Goal: Task Accomplishment & Management: Manage account settings

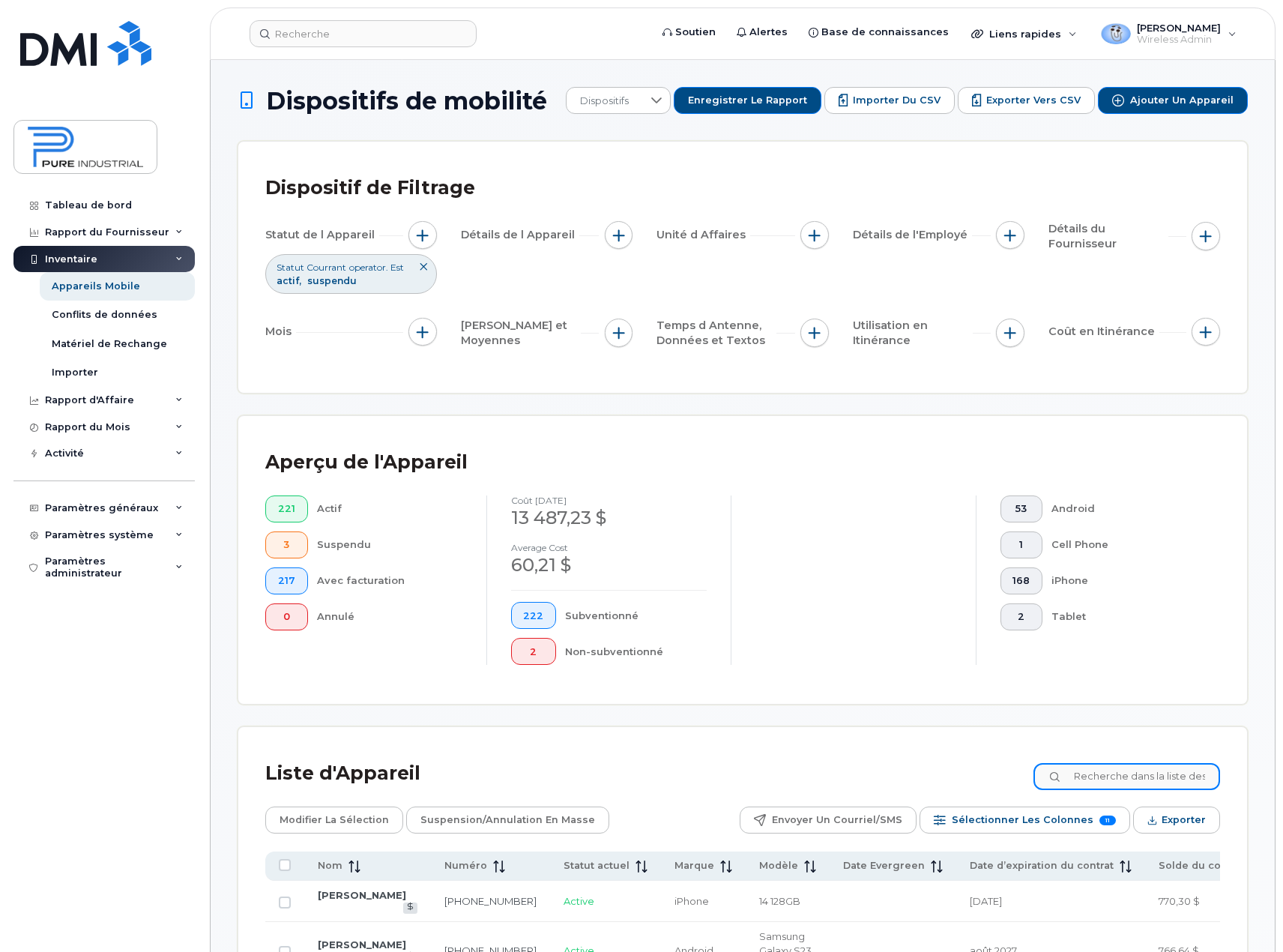
click at [1122, 783] on input at bounding box center [1127, 776] width 187 height 27
type input "lachance"
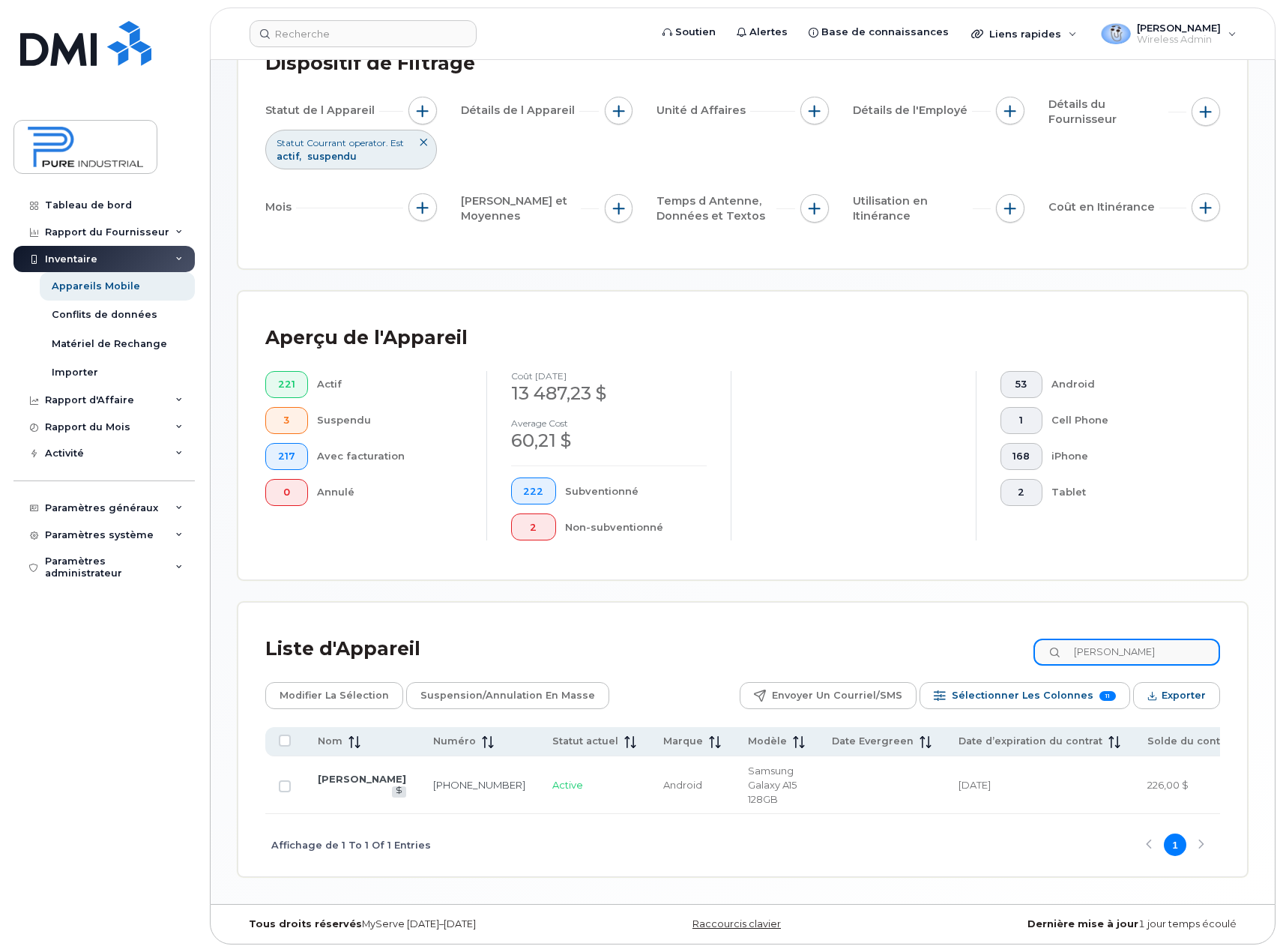
drag, startPoint x: 1171, startPoint y: 642, endPoint x: 965, endPoint y: 649, distance: 206.1
click at [965, 649] on div "Liste d'Appareil lachance" at bounding box center [742, 649] width 954 height 39
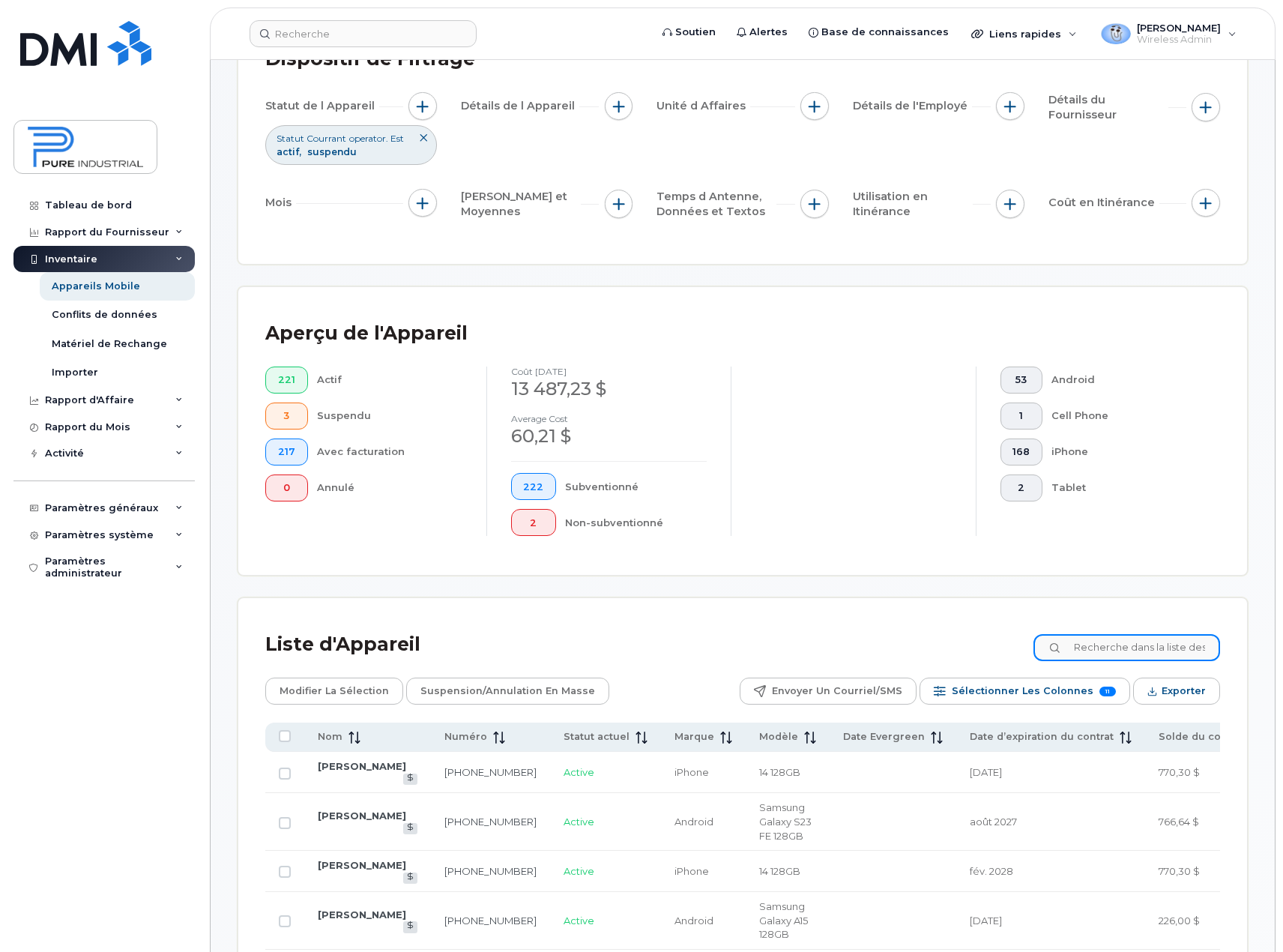
click at [1125, 645] on input at bounding box center [1127, 647] width 187 height 27
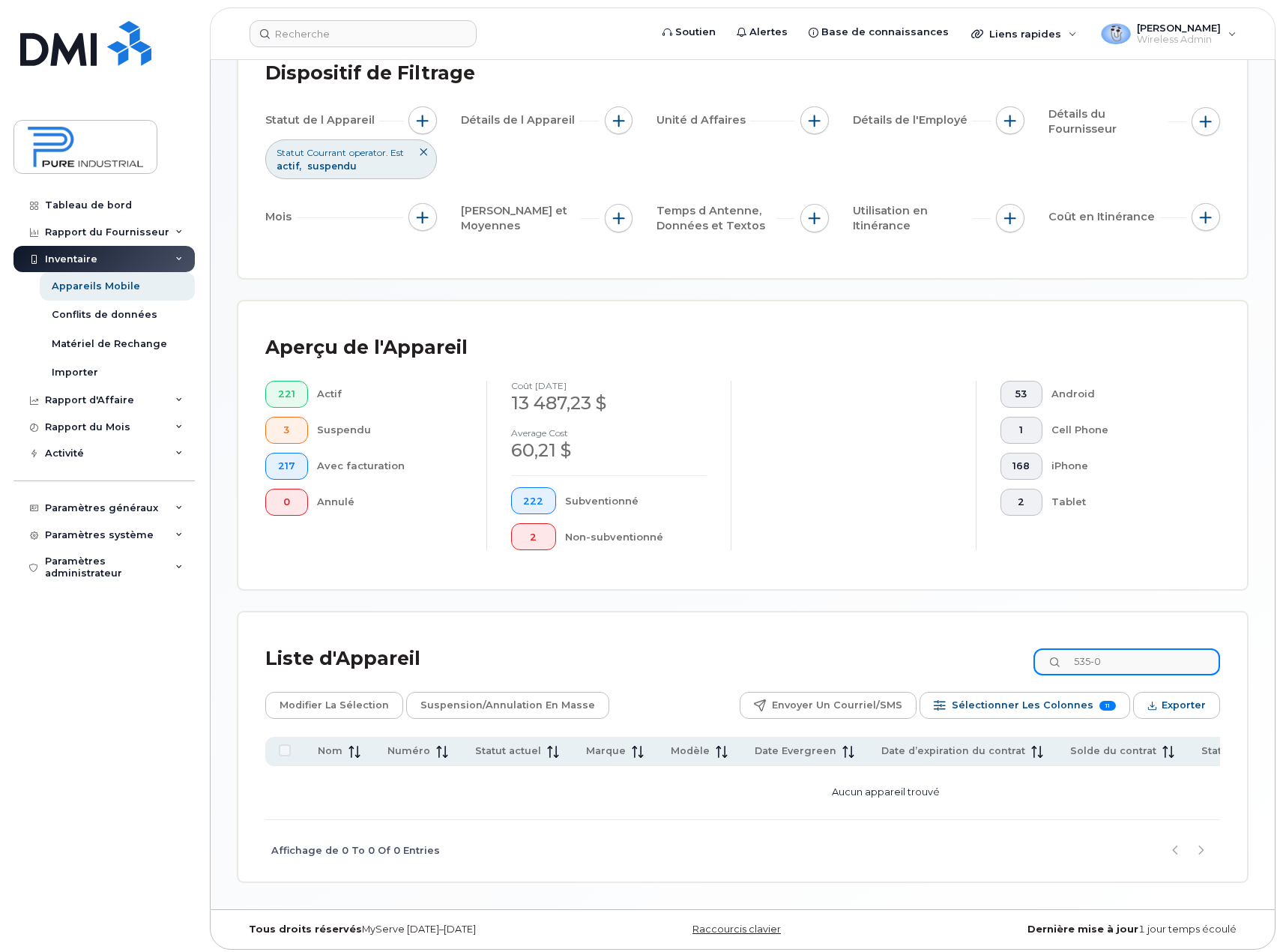
scroll to position [125, 0]
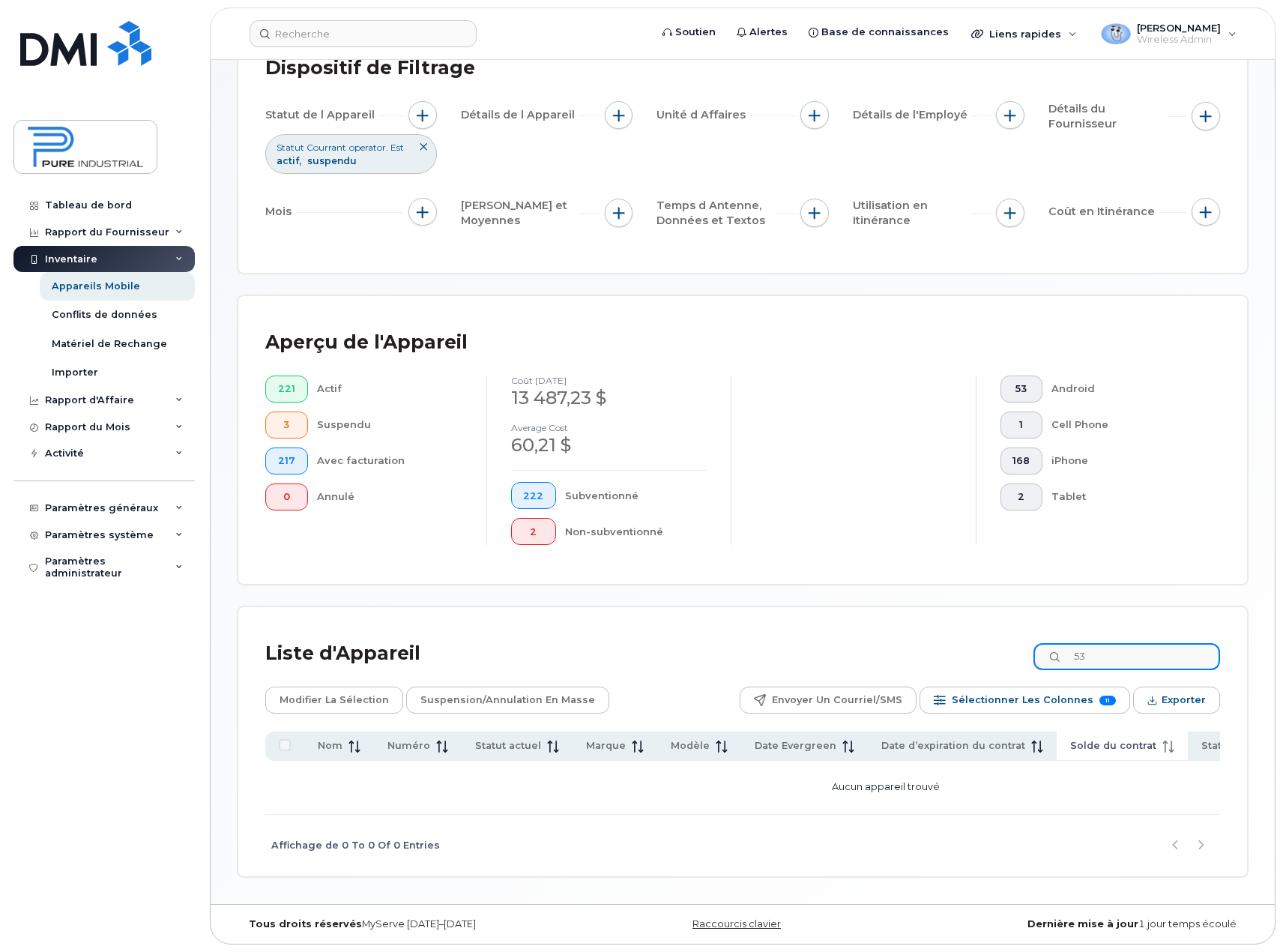
type input "5"
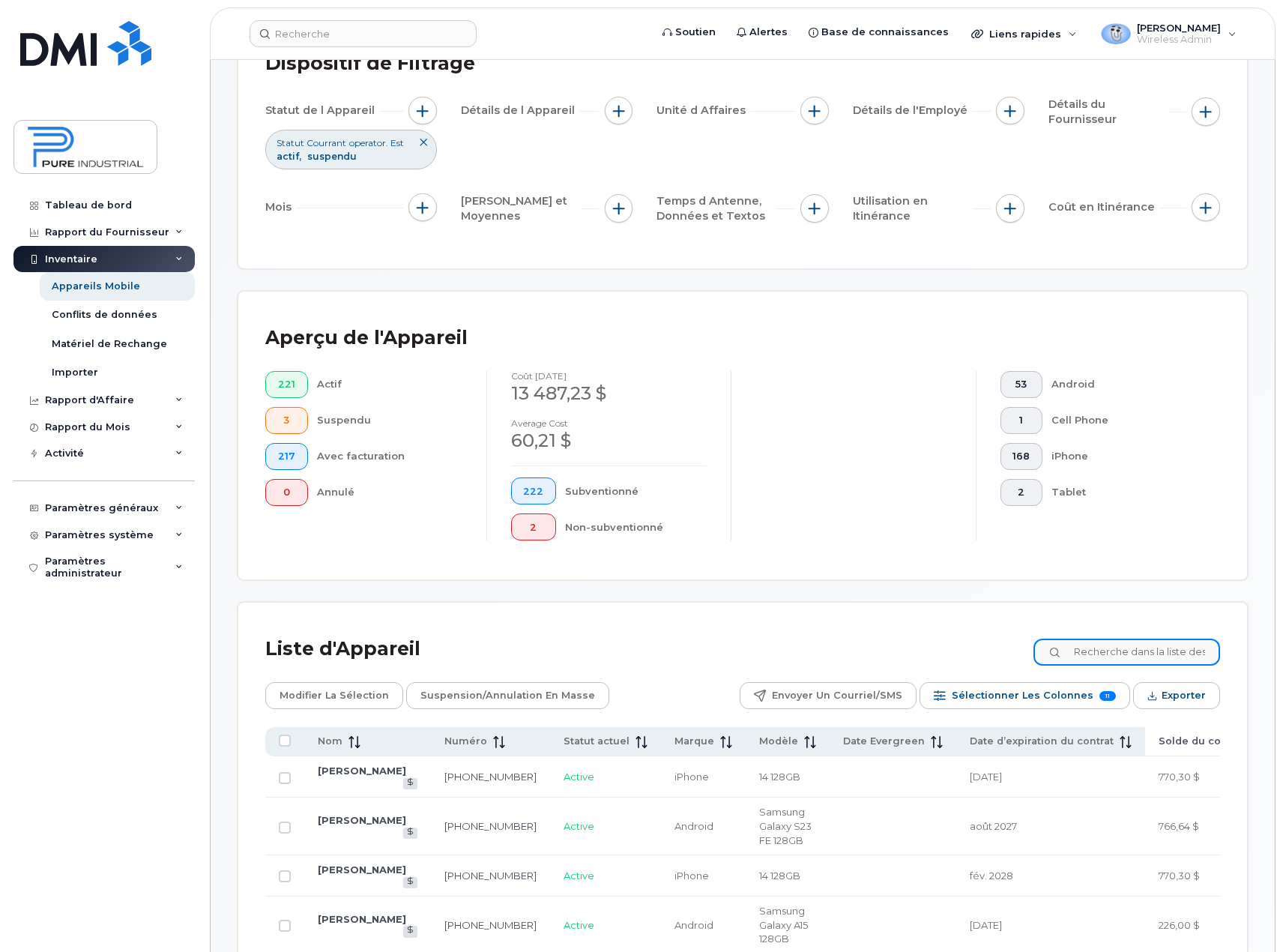
scroll to position [129, 0]
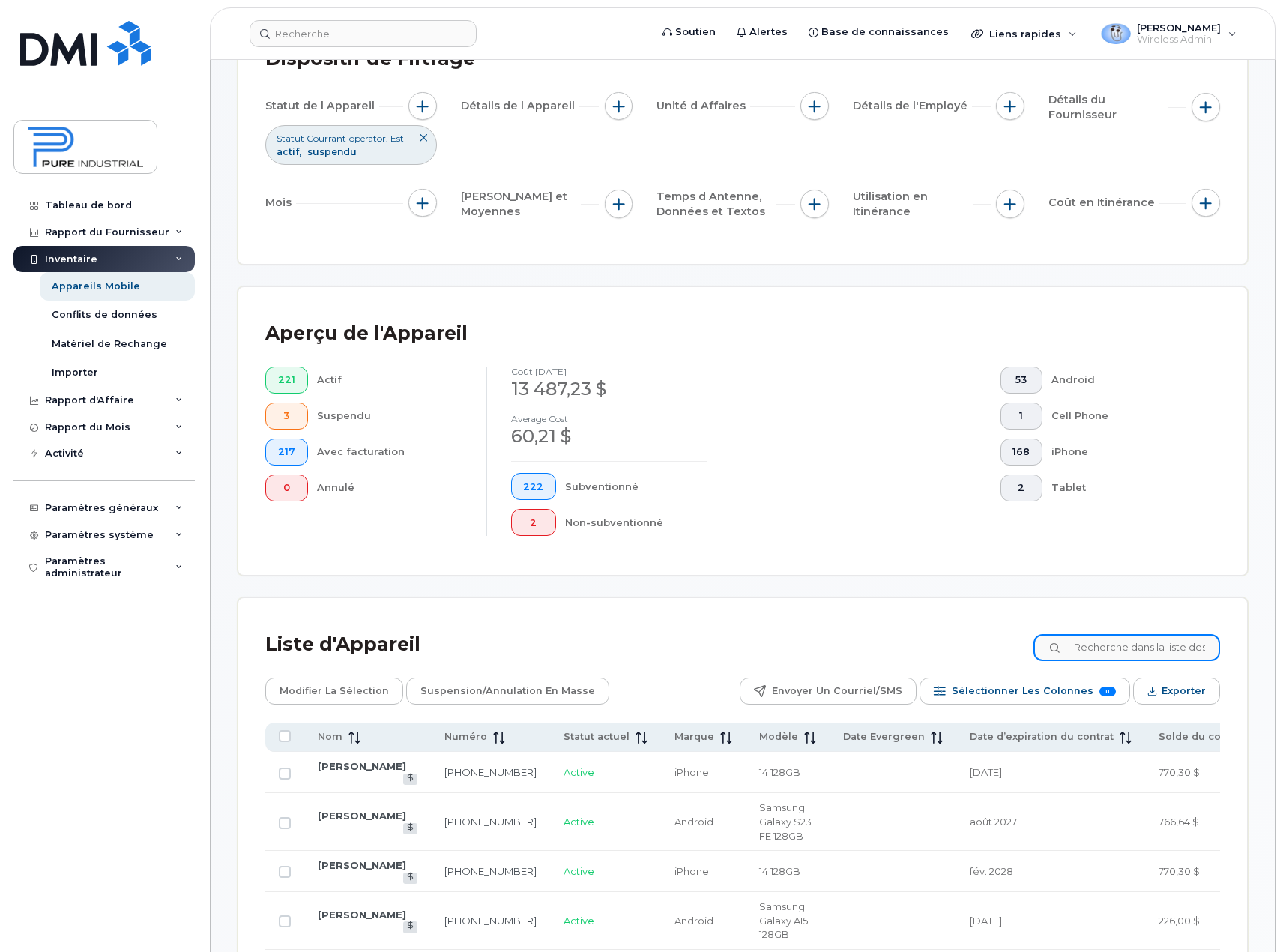
click at [1122, 636] on input at bounding box center [1127, 647] width 187 height 27
click at [1122, 638] on input at bounding box center [1127, 647] width 187 height 27
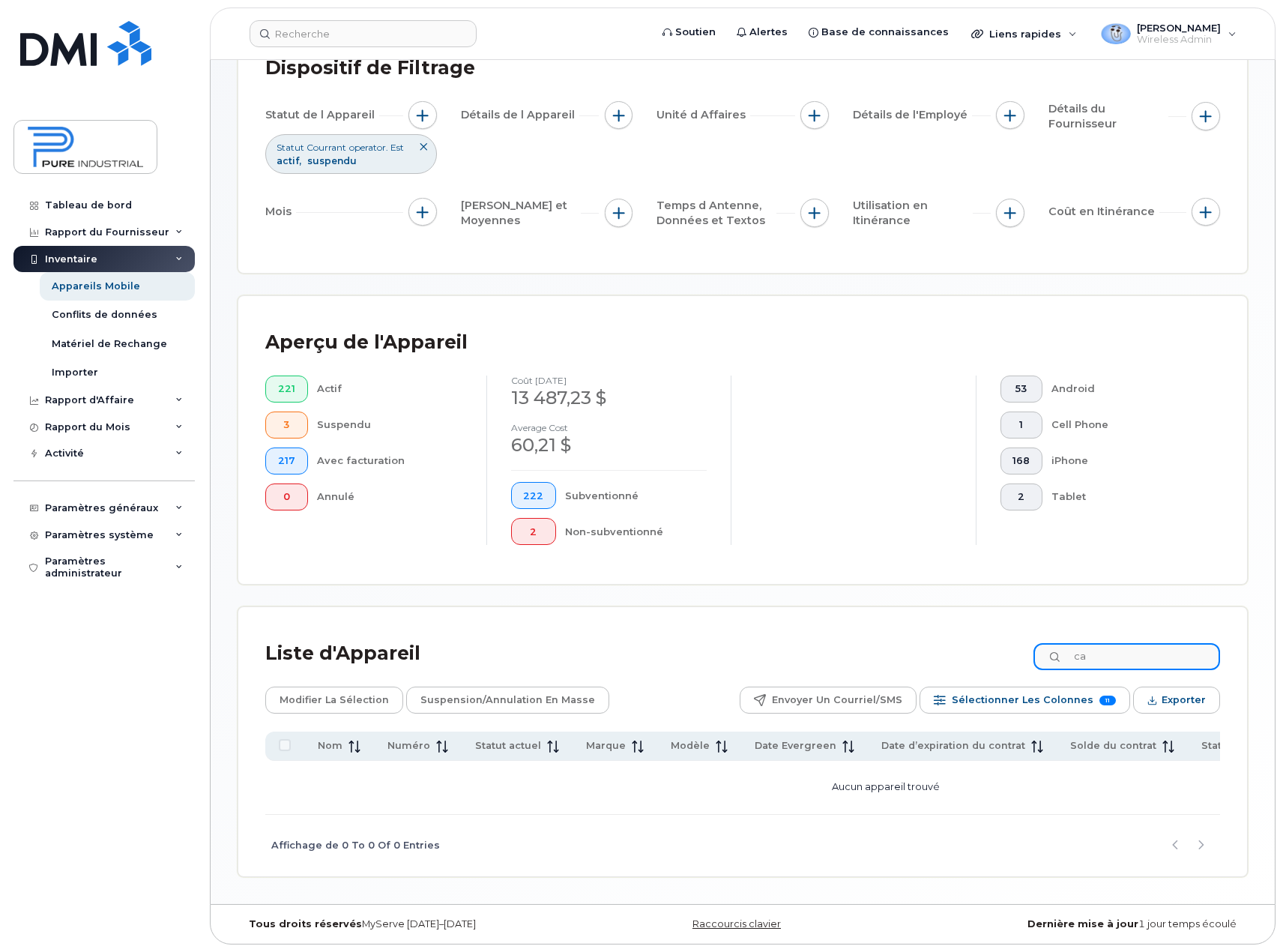
type input "c"
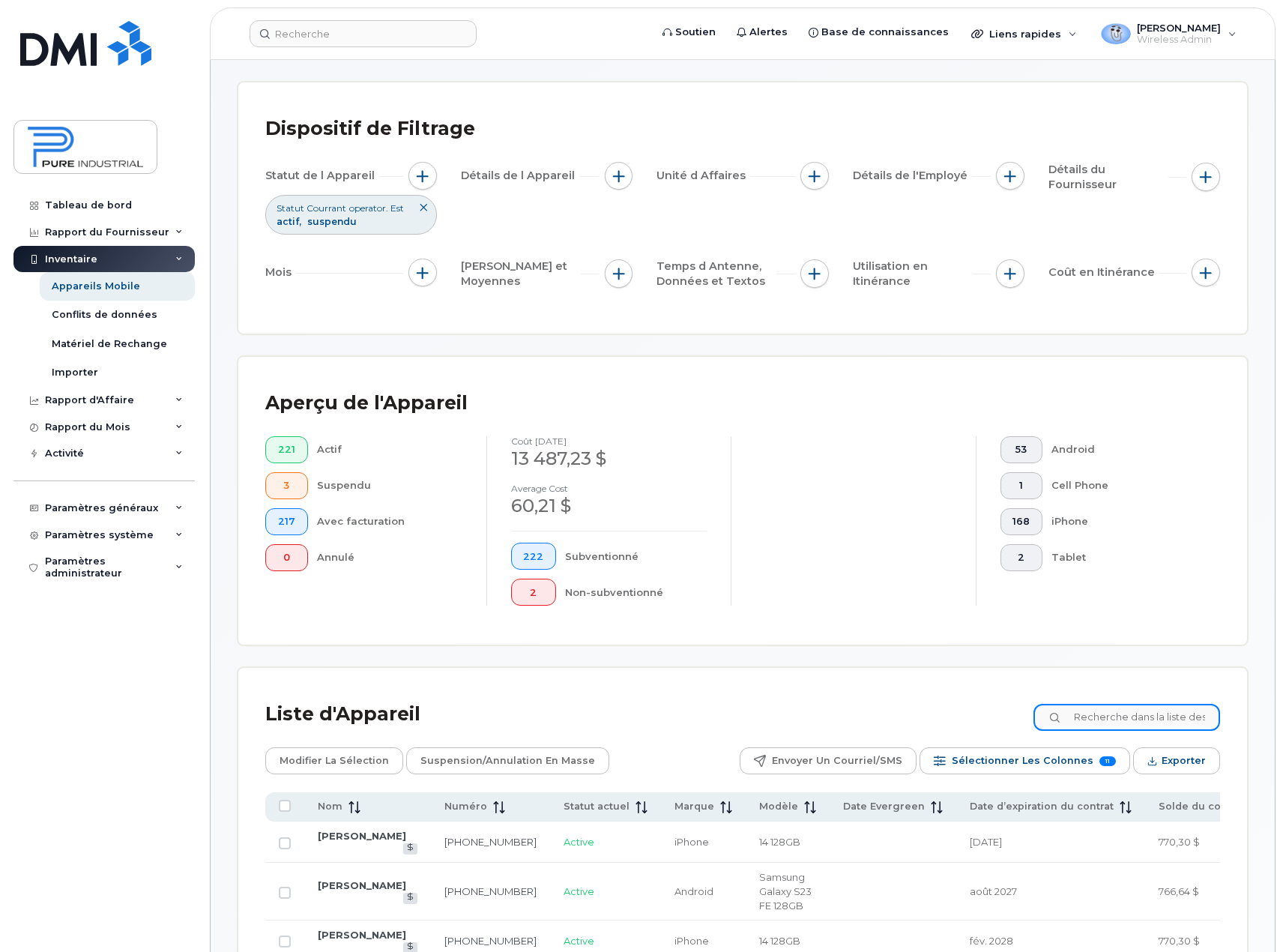
scroll to position [150, 0]
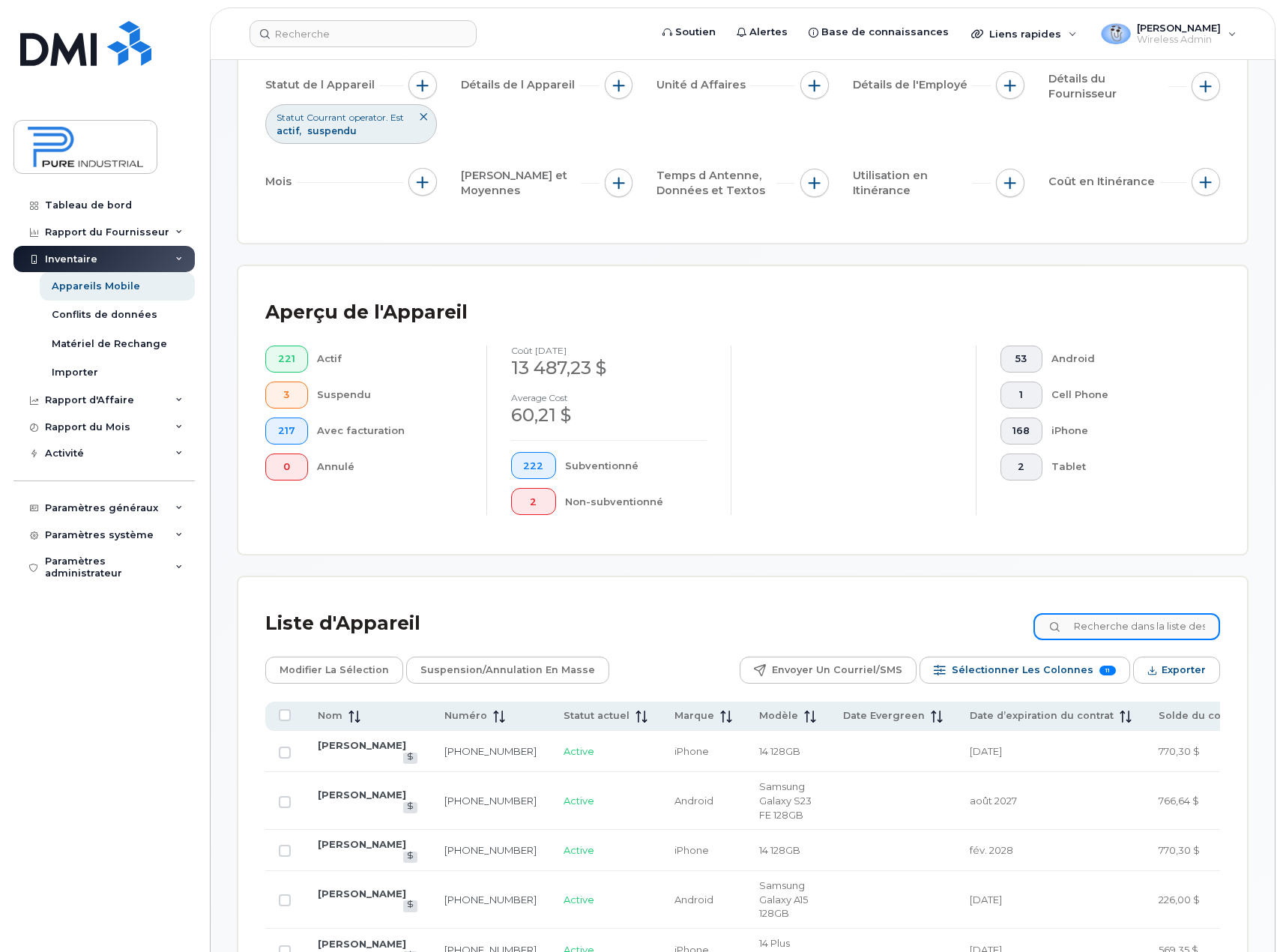
click at [1119, 626] on input at bounding box center [1127, 627] width 187 height 27
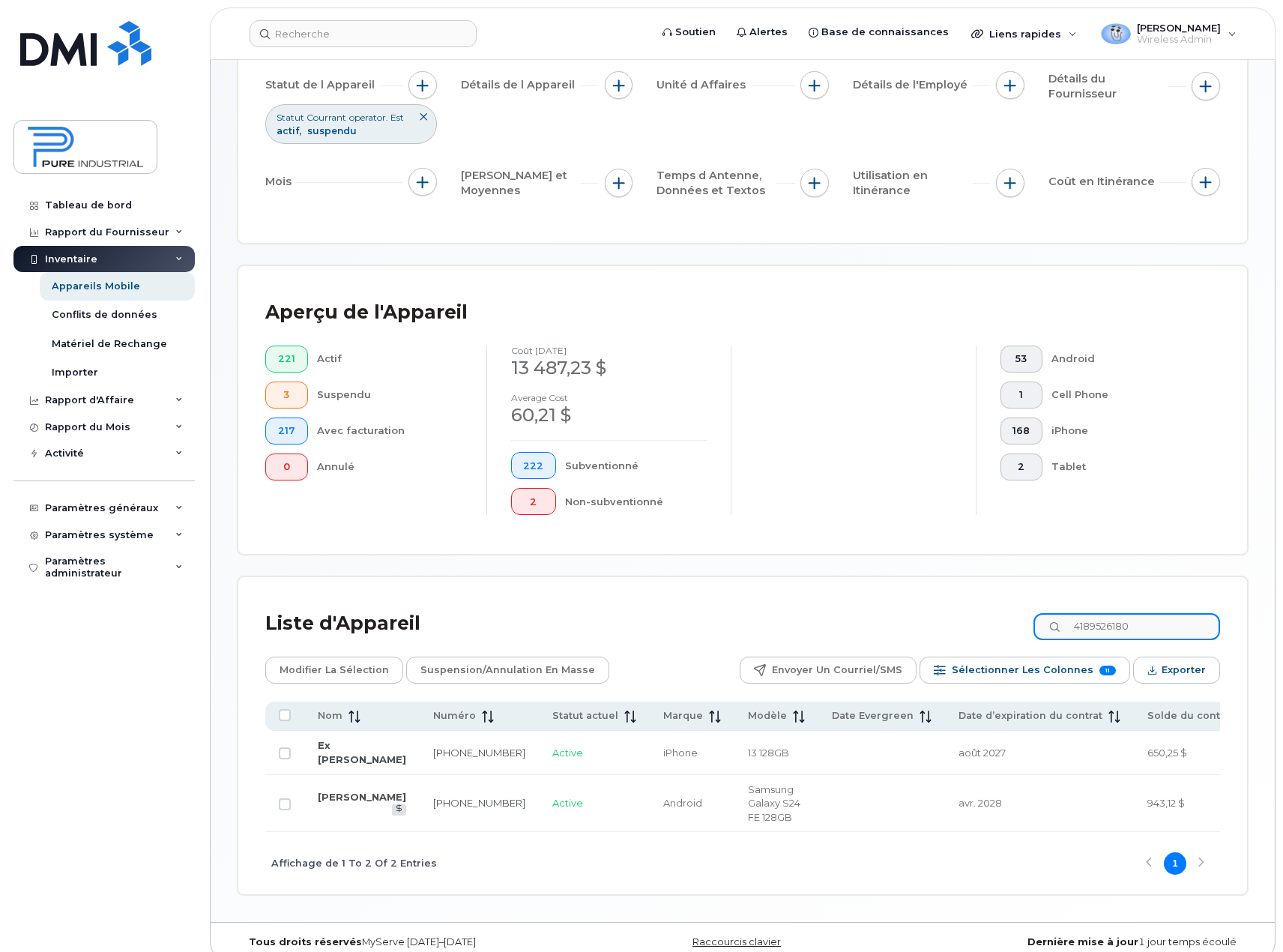
scroll to position [129, 0]
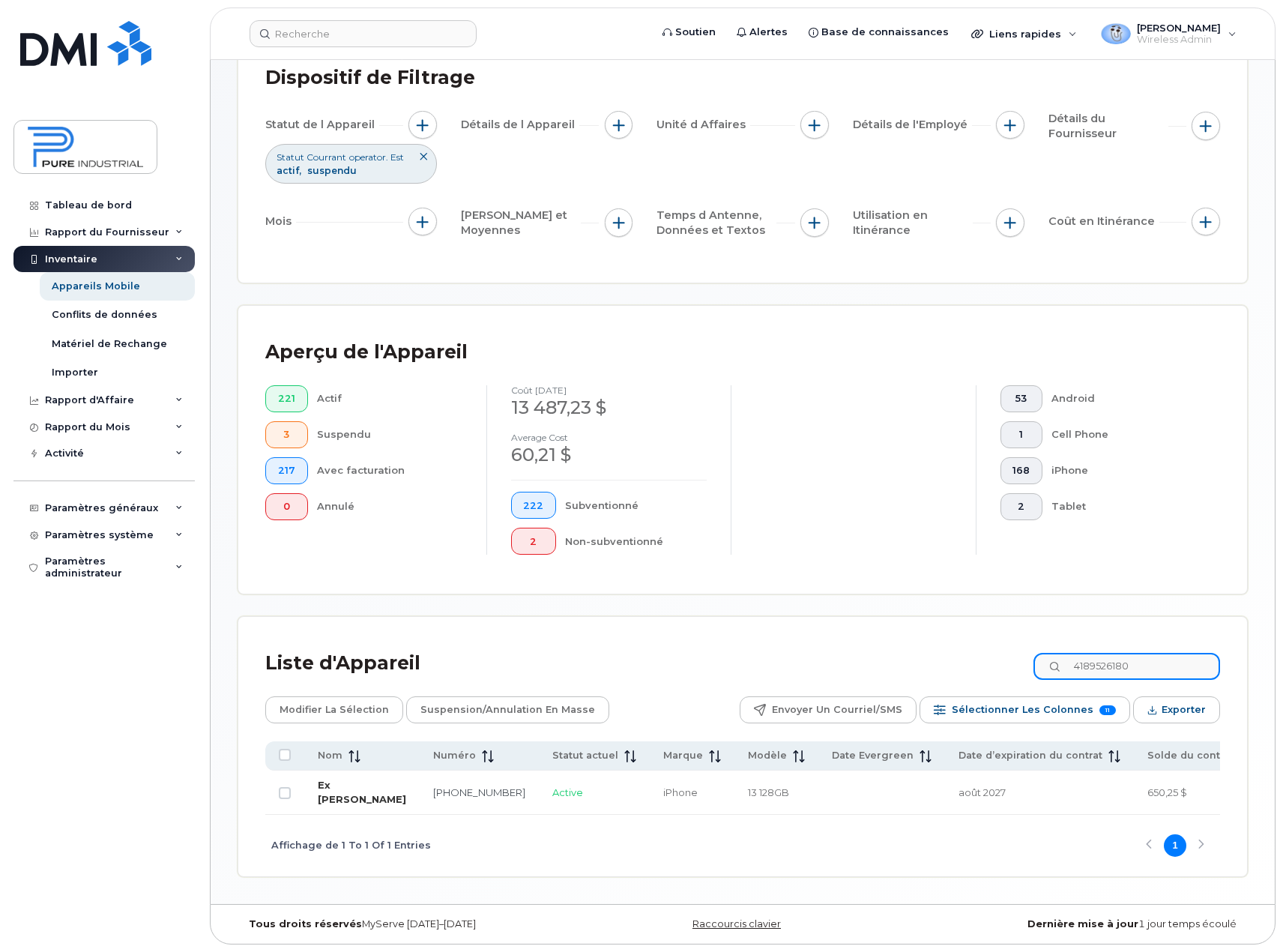
type input "4189526180"
click at [337, 779] on link "Ex [PERSON_NAME]" at bounding box center [362, 791] width 89 height 26
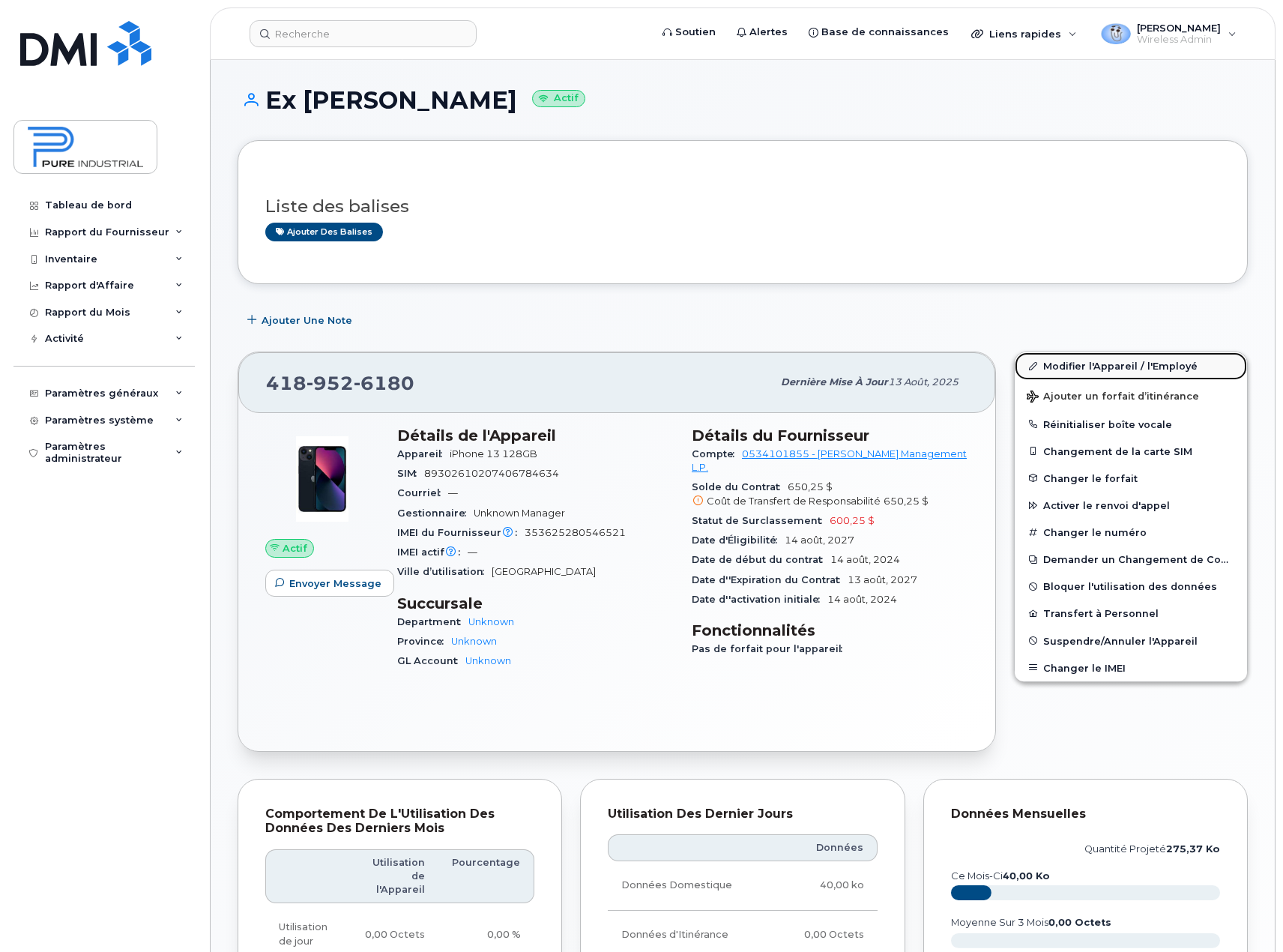
click at [1136, 359] on link "Modifier l'Appareil / l'Employé" at bounding box center [1131, 365] width 232 height 27
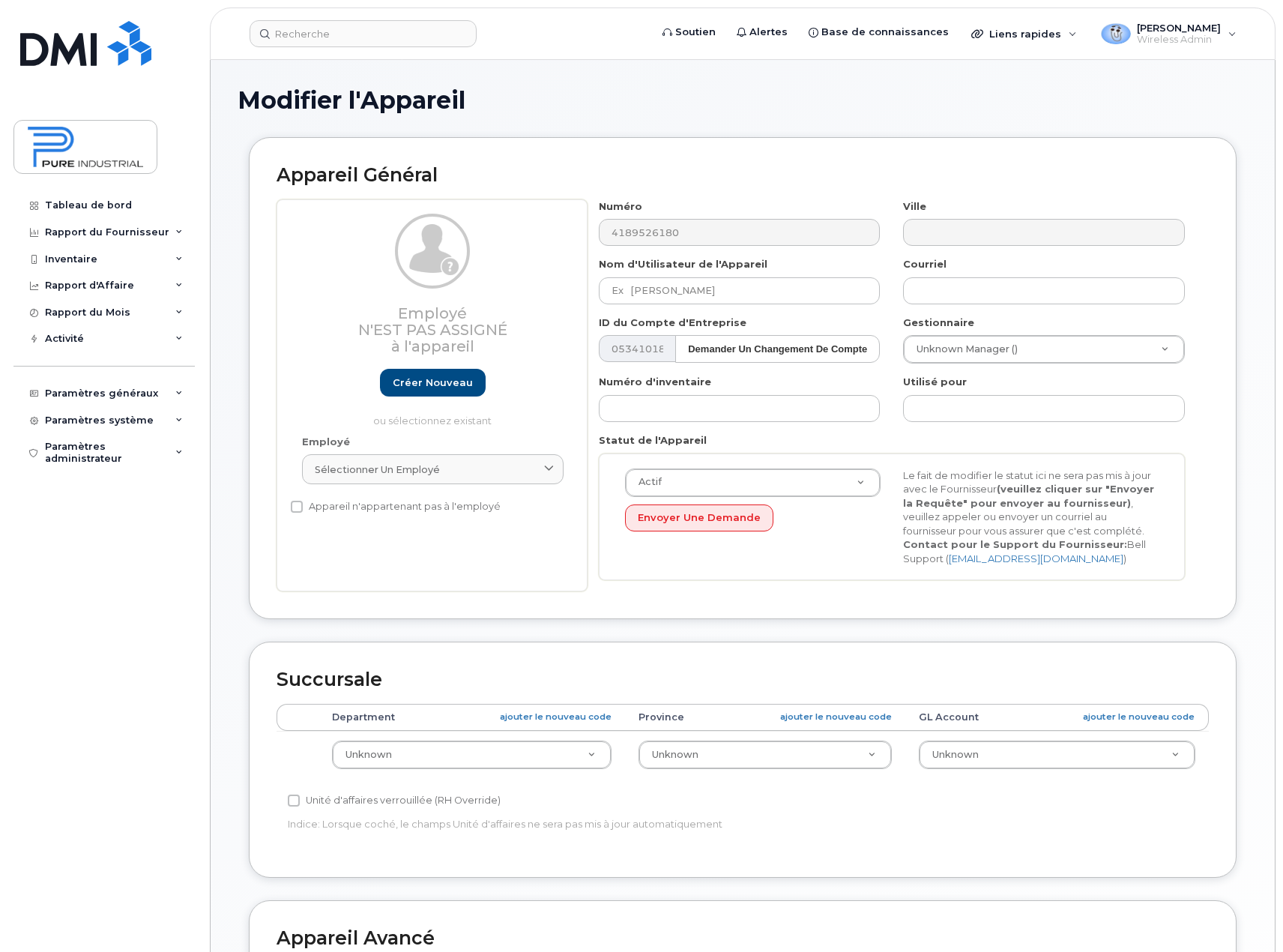
select select "5773504"
select select "5773505"
select select "5773506"
type input "[EMAIL_ADDRESS][DOMAIN_NAME]"
click at [433, 466] on span "Sélectionner un employé" at bounding box center [377, 470] width 125 height 14
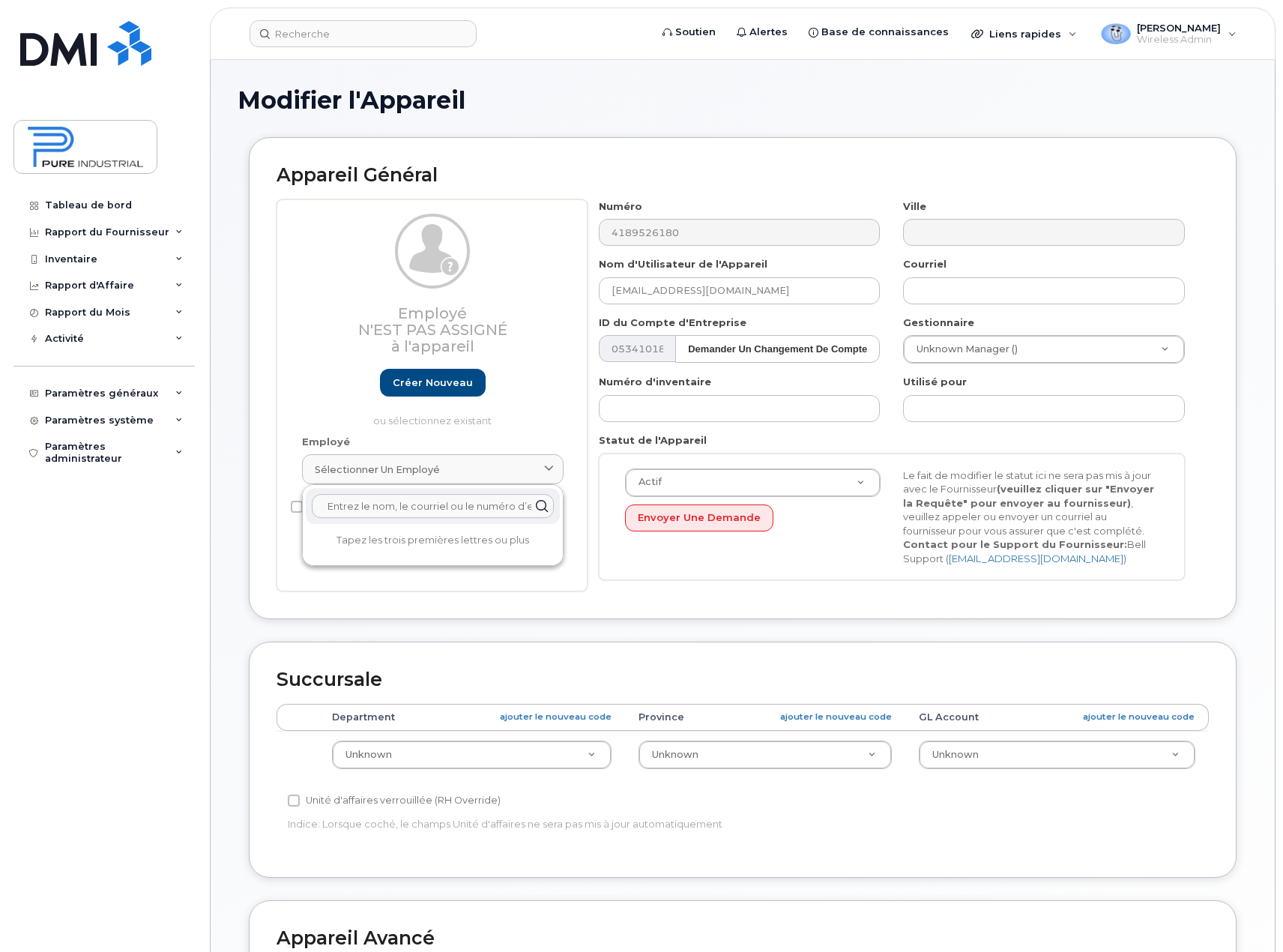
click at [415, 500] on input "text" at bounding box center [433, 506] width 242 height 24
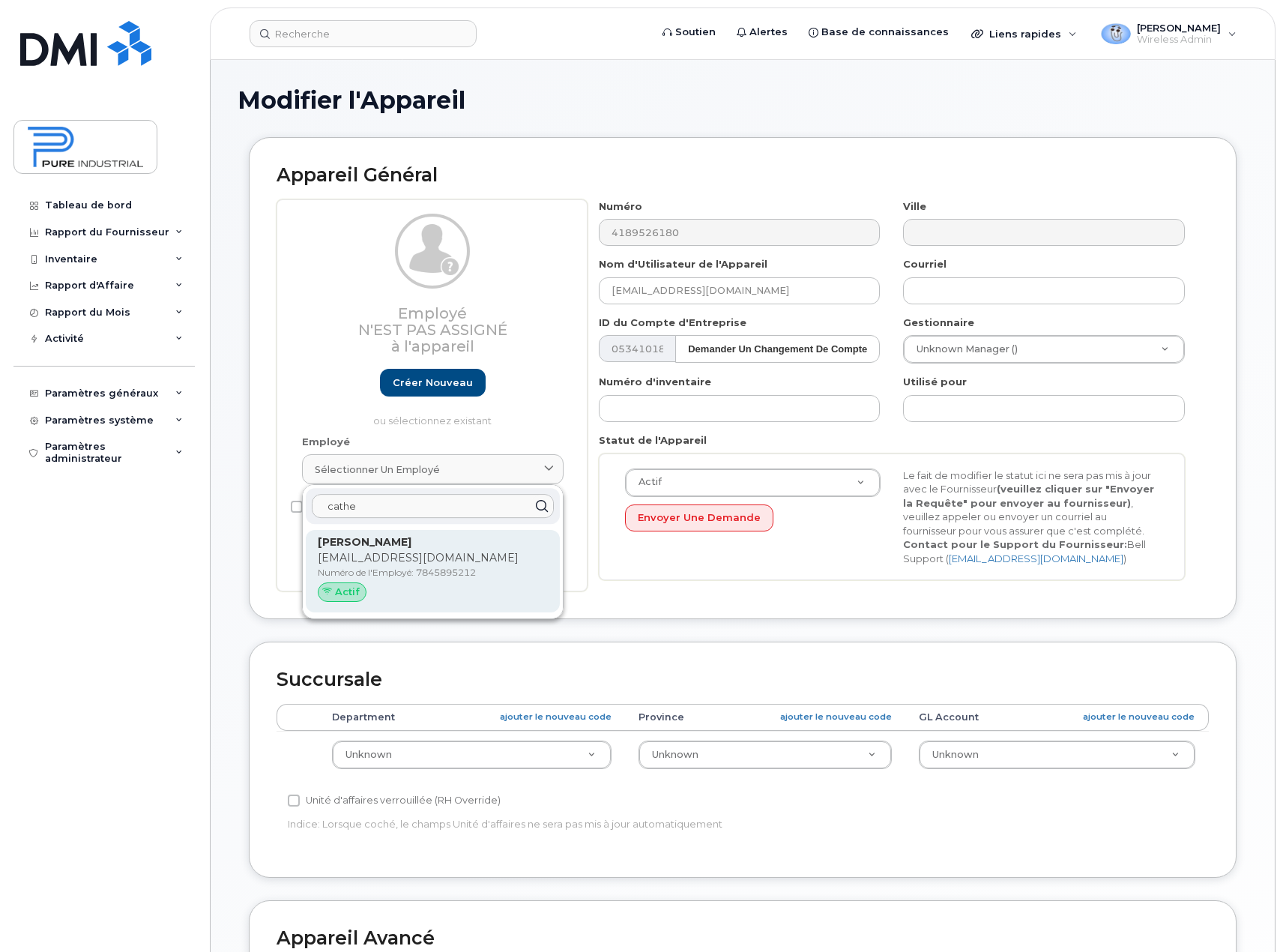
type input "cathe"
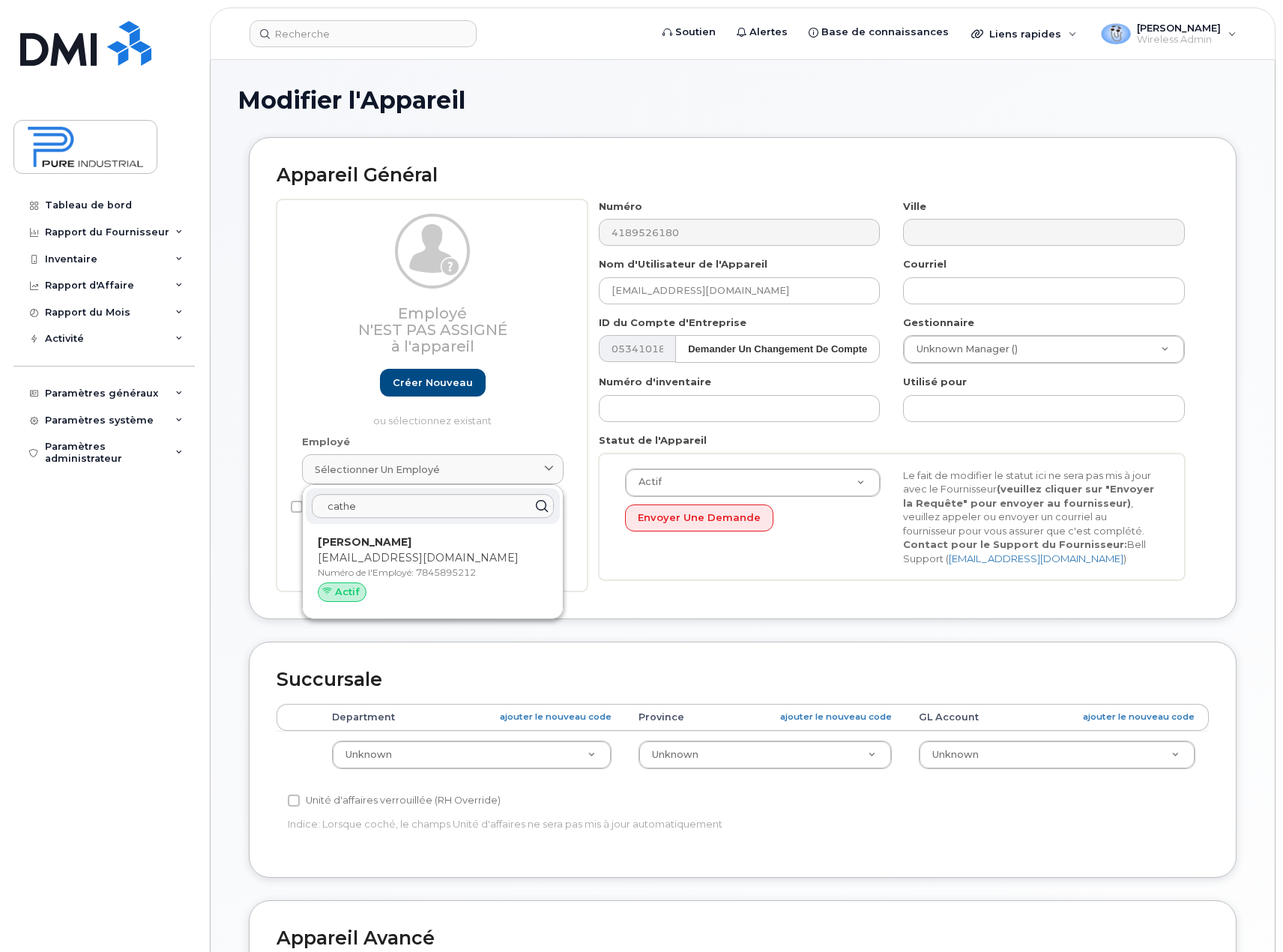
drag, startPoint x: 434, startPoint y: 565, endPoint x: 707, endPoint y: 49, distance: 583.8
click at [434, 565] on div "[PERSON_NAME] [EMAIL_ADDRESS][DOMAIN_NAME] Numéro de l'Employé: 7845895212 Actif" at bounding box center [432, 571] width 230 height 74
type input "7845895212"
type input "[PERSON_NAME]"
type input "[EMAIL_ADDRESS][DOMAIN_NAME]"
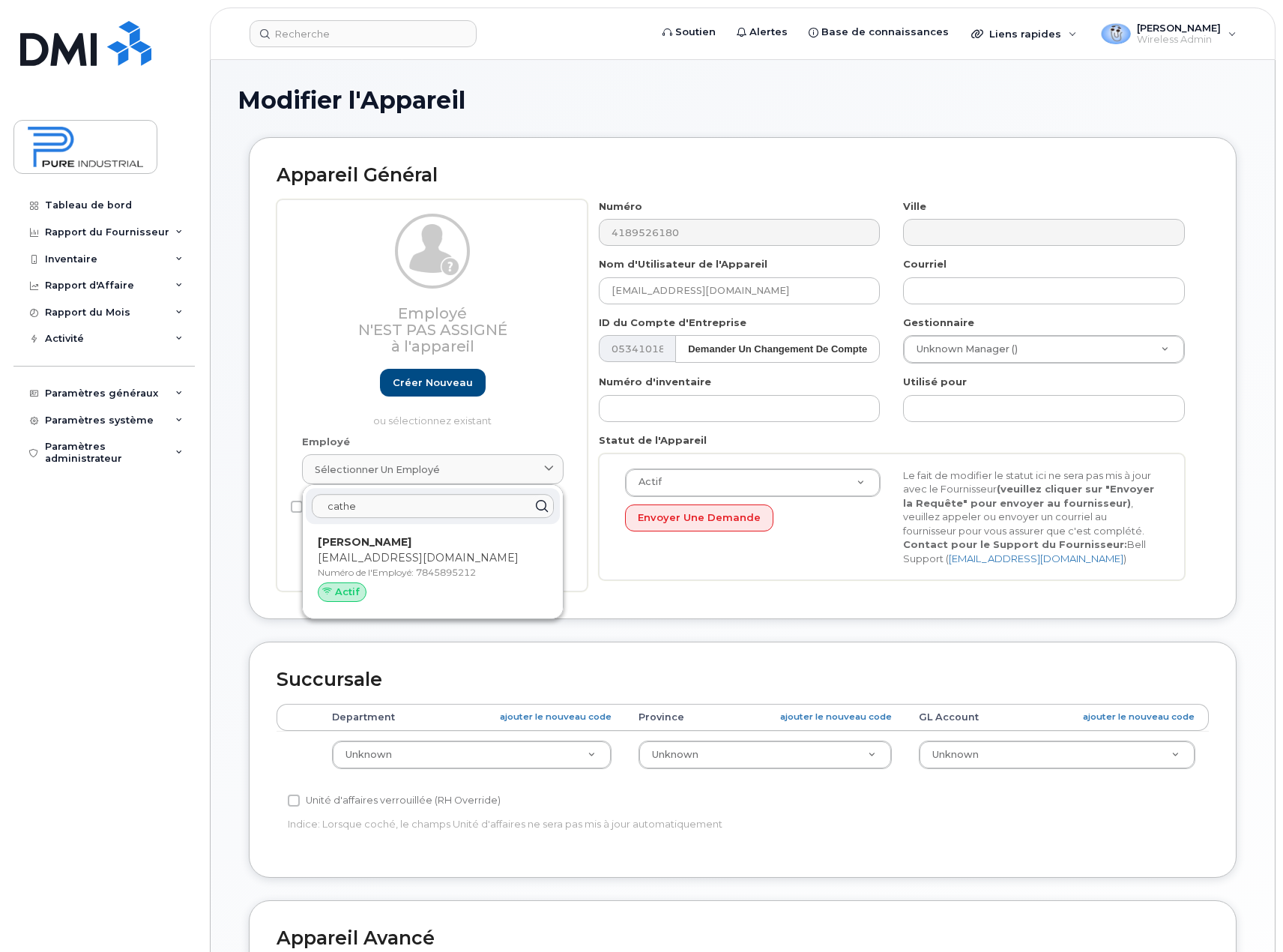
select select "5773510"
select select "5773508"
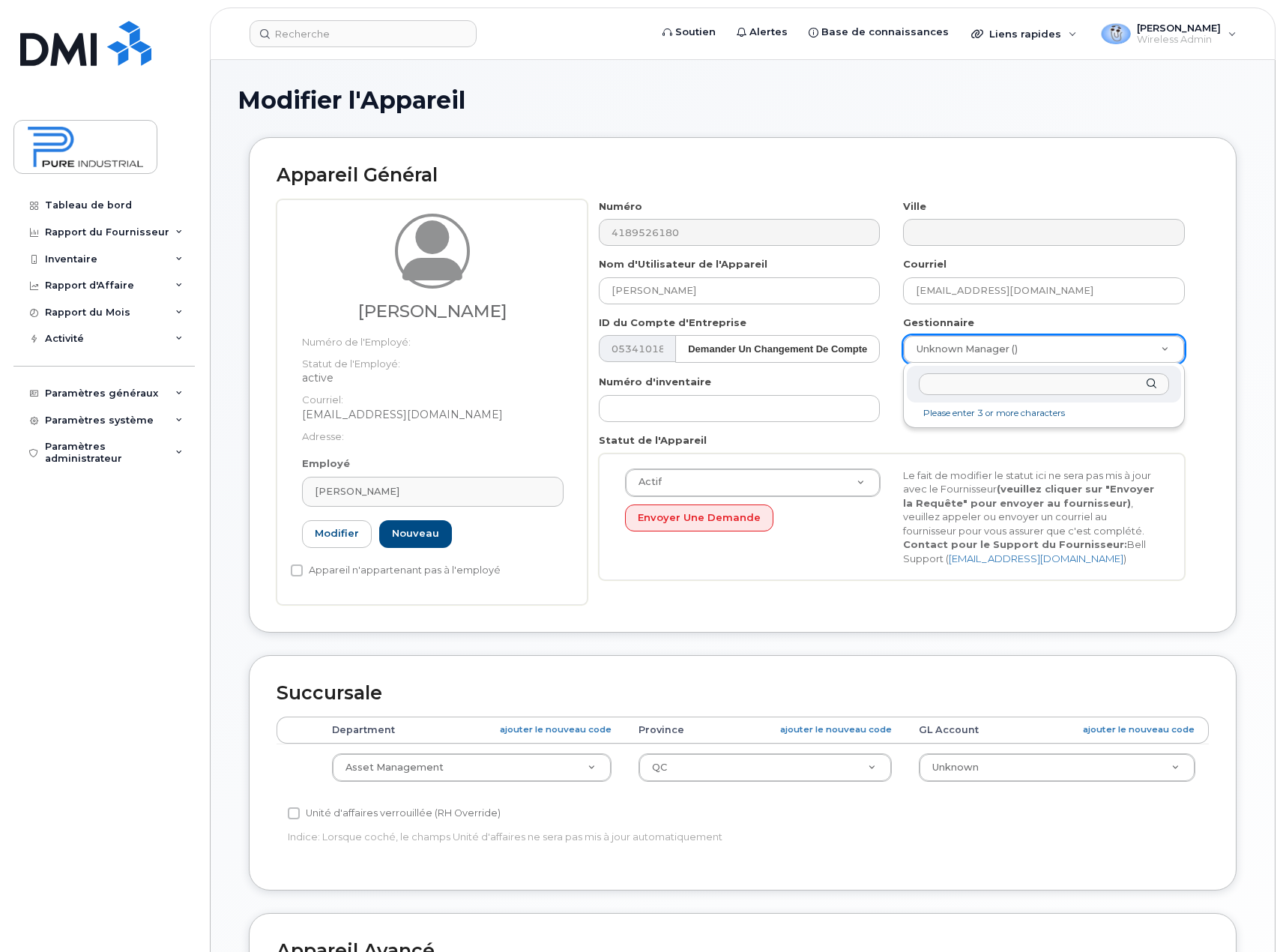
click at [995, 387] on input "text" at bounding box center [1044, 384] width 250 height 22
type input "hans"
type input "2352537"
click at [1216, 465] on div "Appareil Général [PERSON_NAME] Numéro de l'Employé: Statut de l'Employé: active…" at bounding box center [742, 384] width 987 height 495
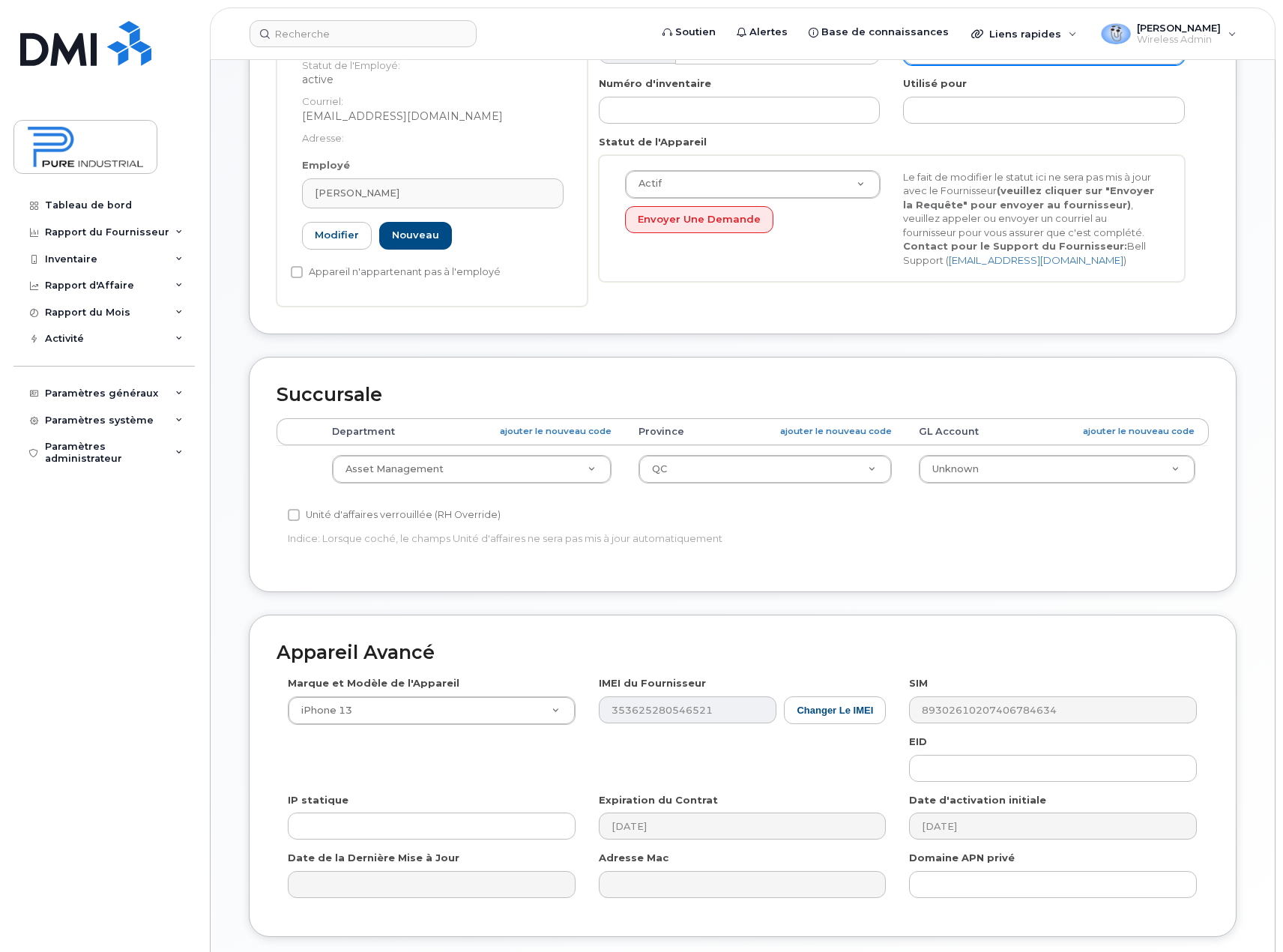
scroll to position [300, 0]
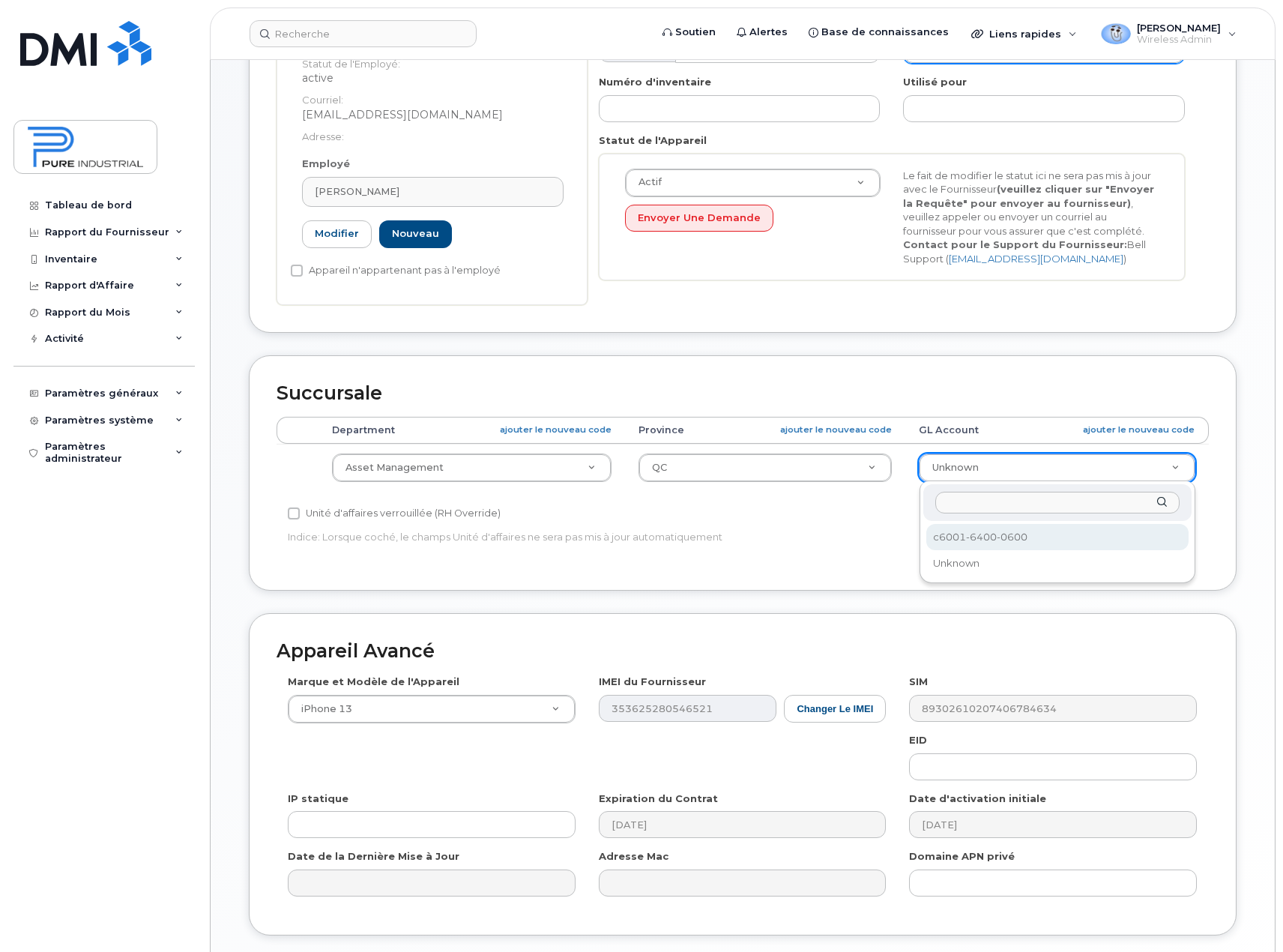
select select "5773521"
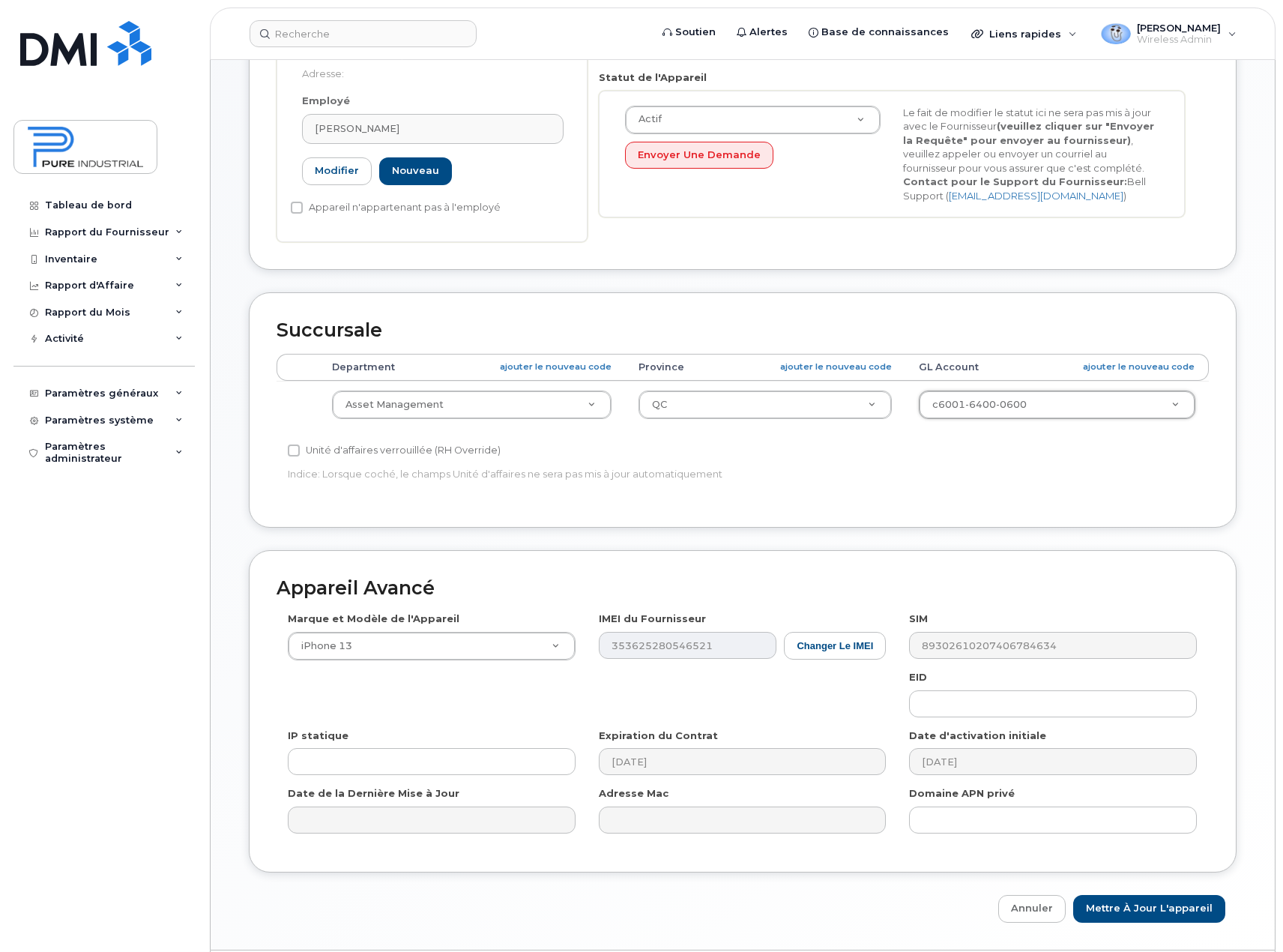
scroll to position [409, 0]
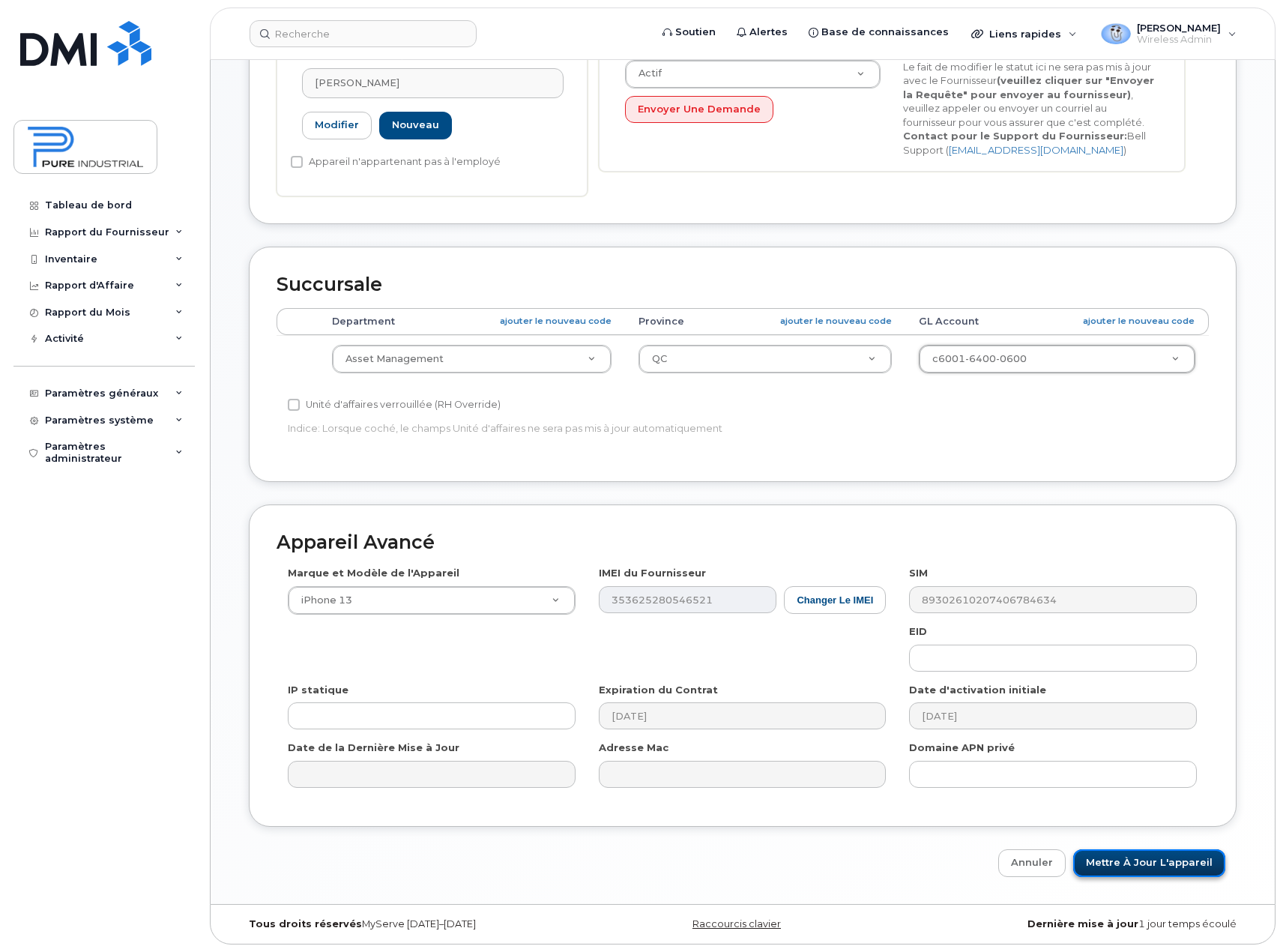
click at [1130, 868] on input "Mettre à jour l'appareil" at bounding box center [1149, 863] width 152 height 27
type input "Sauvegarde..."
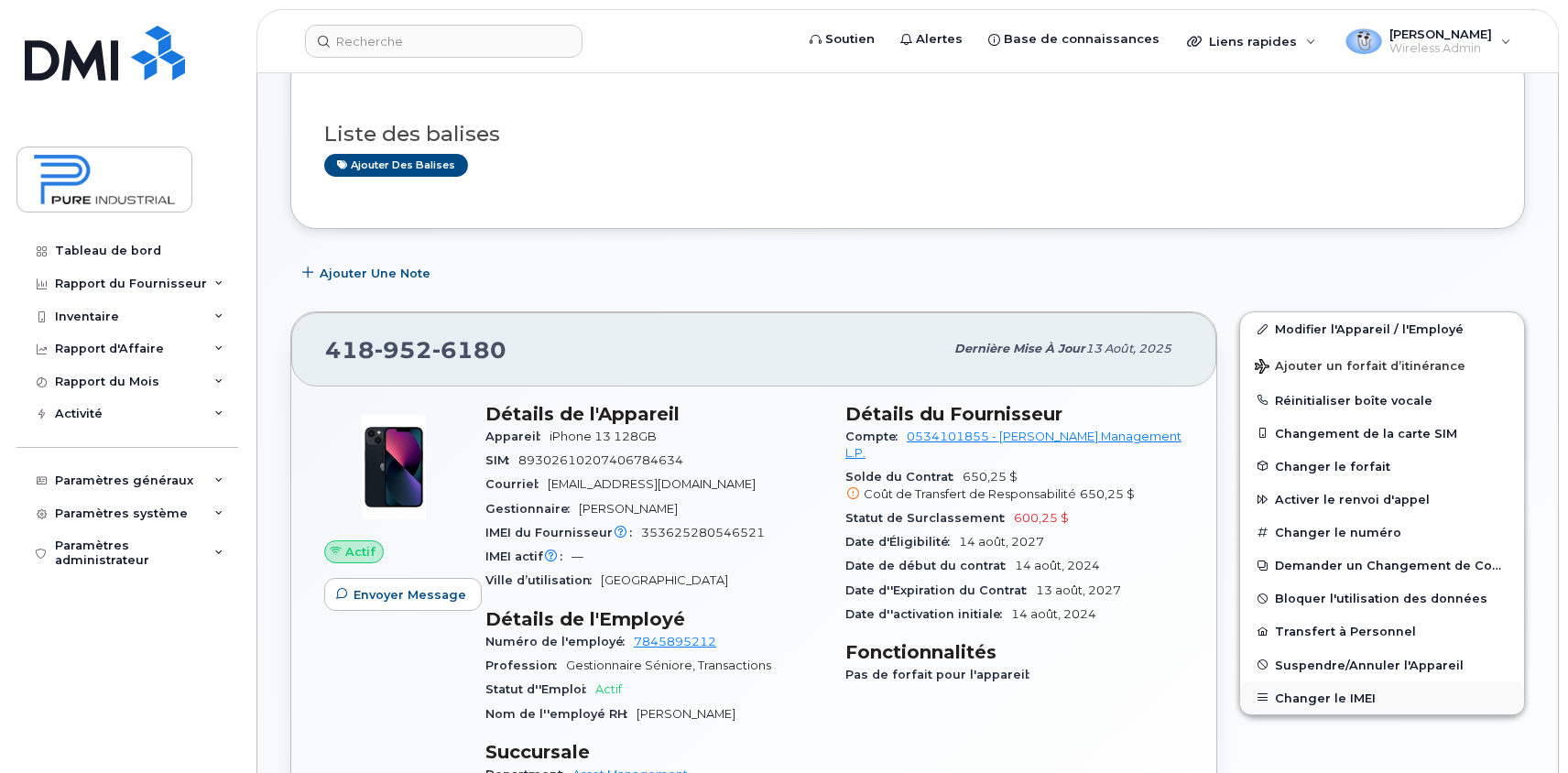
scroll to position [275, 0]
click at [1372, 401] on button "Réinitialiser boîte vocale" at bounding box center [1382, 398] width 284 height 33
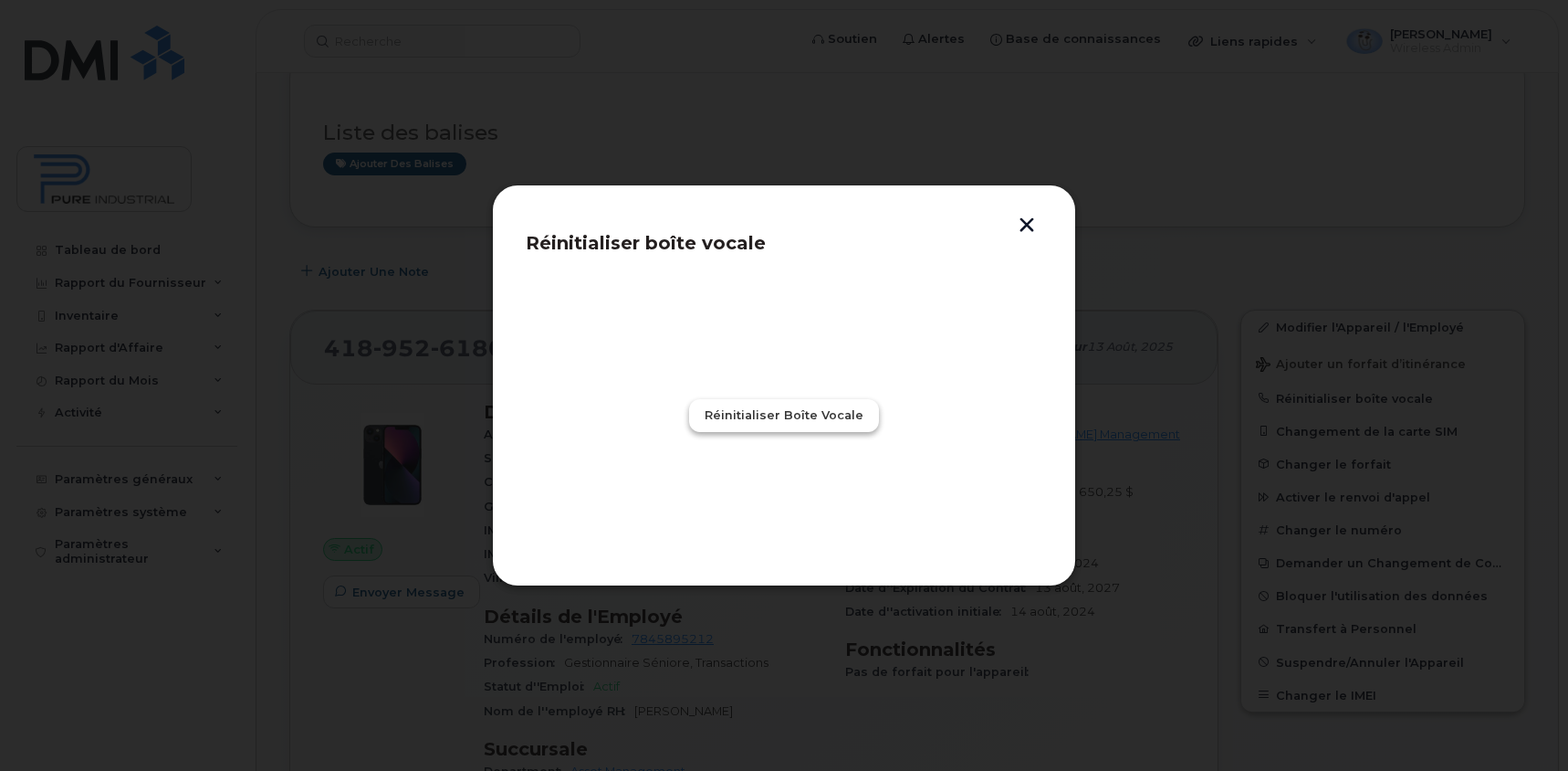
click at [796, 417] on span "Réinitialiser boîte vocale" at bounding box center [784, 415] width 159 height 17
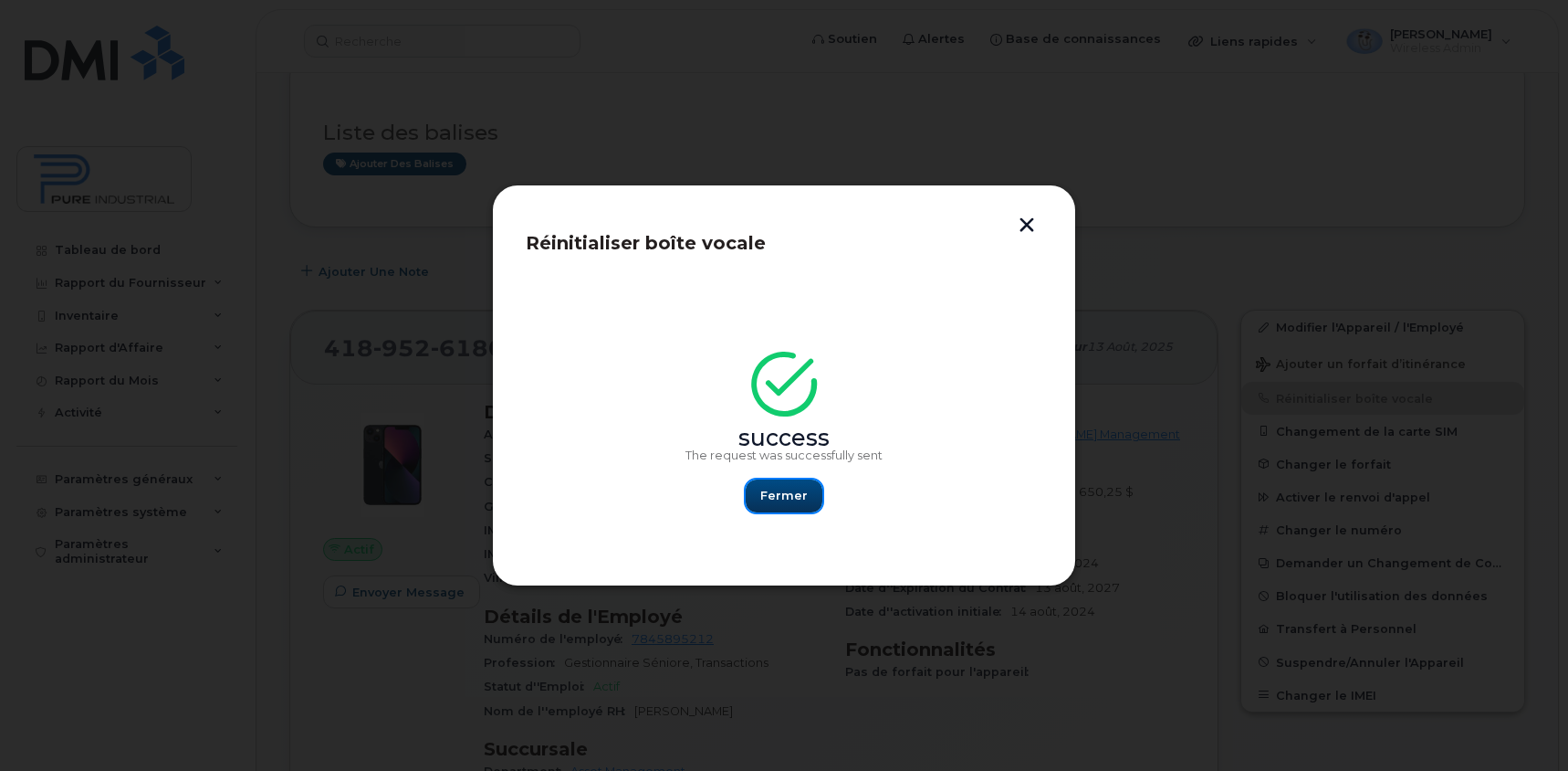
click at [795, 496] on span "Fermer" at bounding box center [784, 495] width 48 height 17
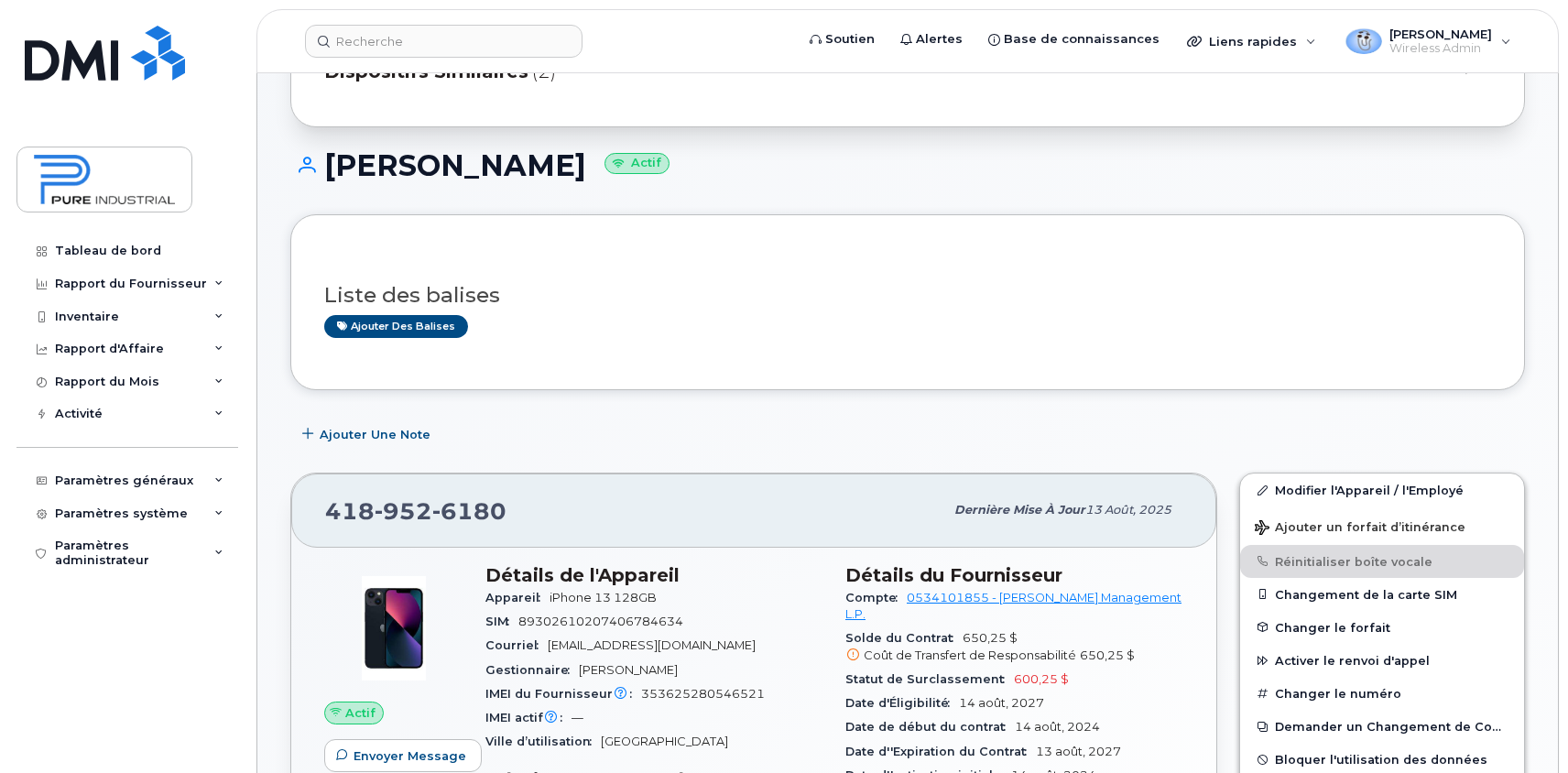
scroll to position [0, 0]
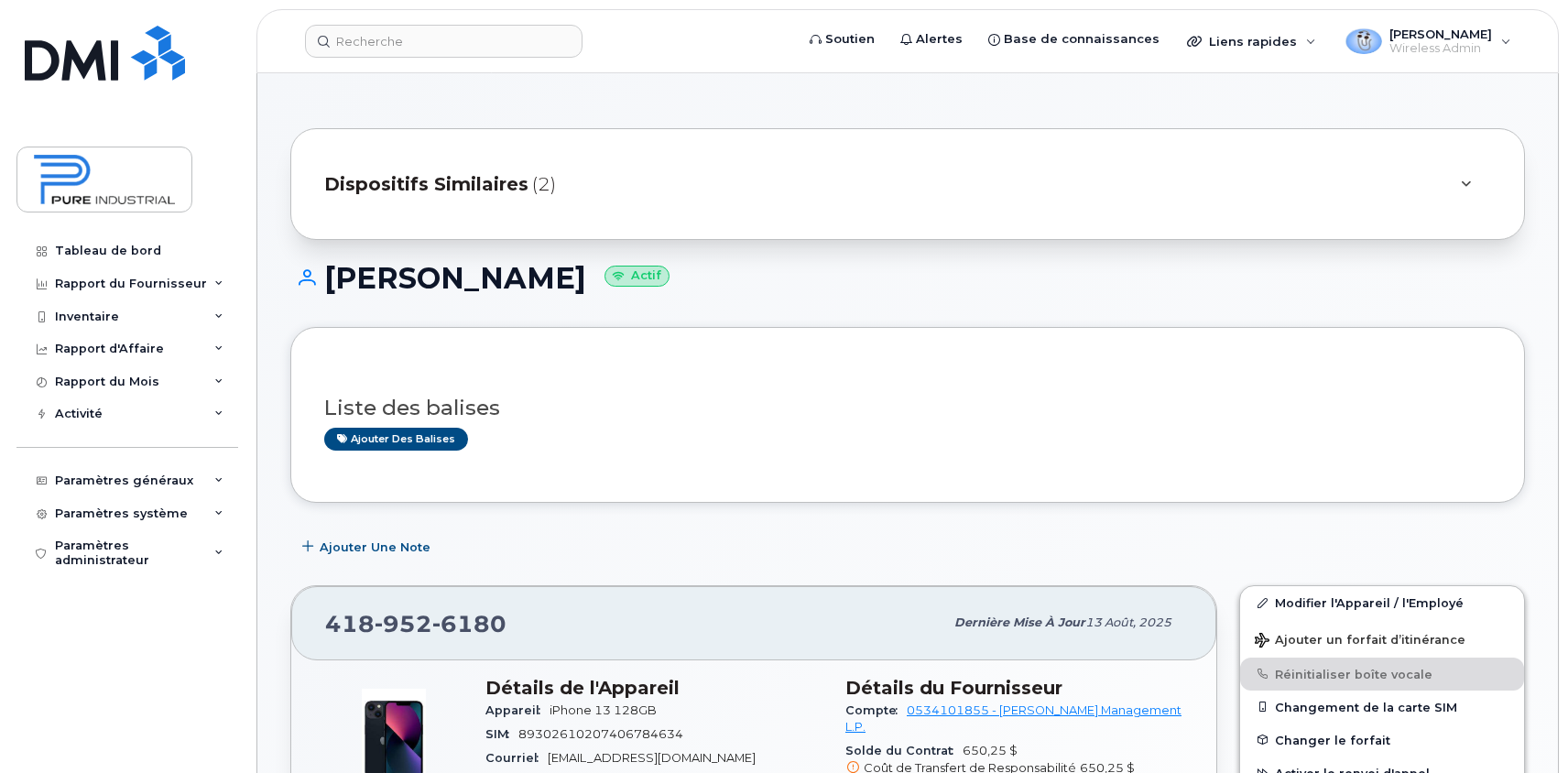
click at [479, 187] on span "Dispositifs Similaires" at bounding box center [426, 185] width 204 height 27
